Goal: Check status: Check status

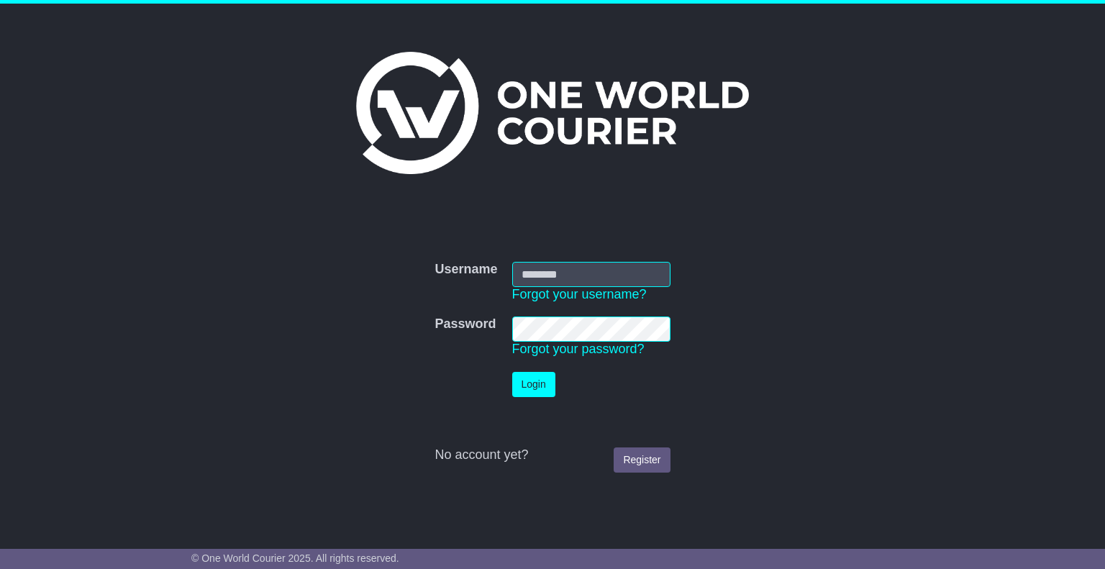
type input "**********"
click at [540, 385] on button "Login" at bounding box center [533, 384] width 43 height 25
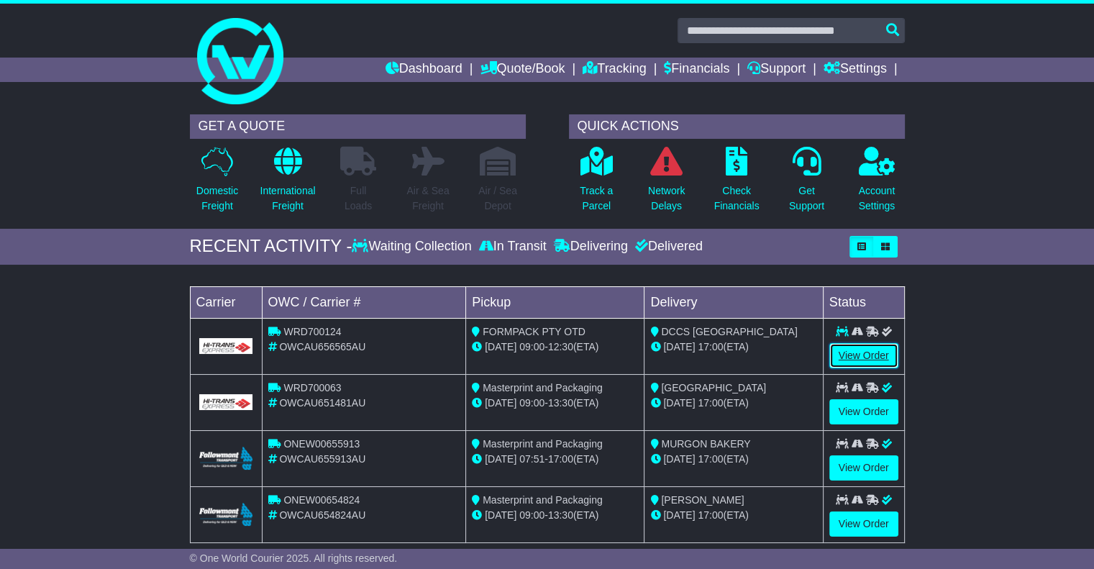
click at [853, 352] on link "View Order" at bounding box center [864, 355] width 69 height 25
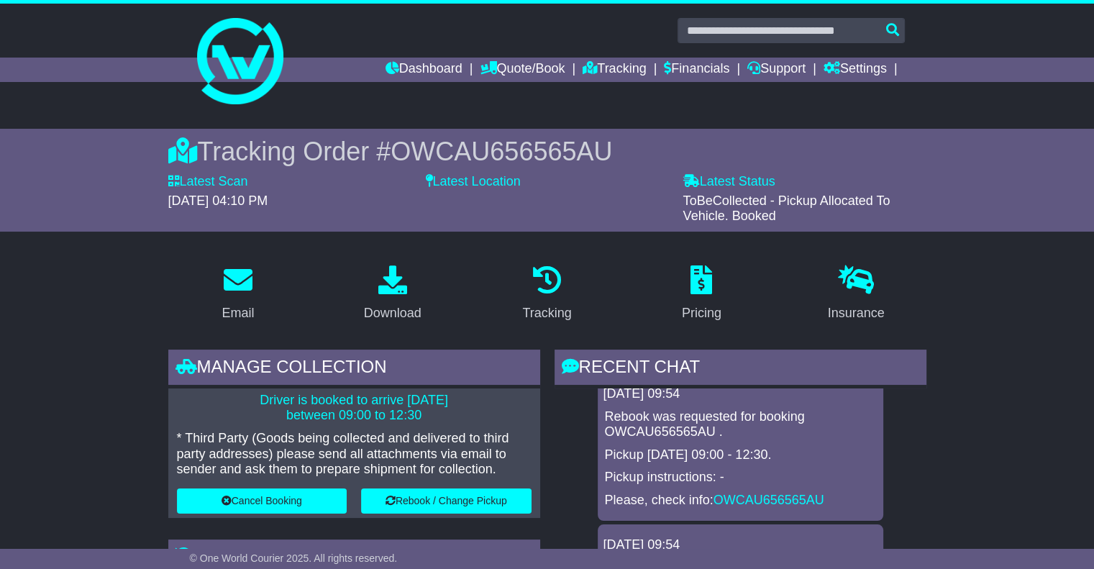
scroll to position [288, 0]
